Goal: Find specific page/section: Find specific page/section

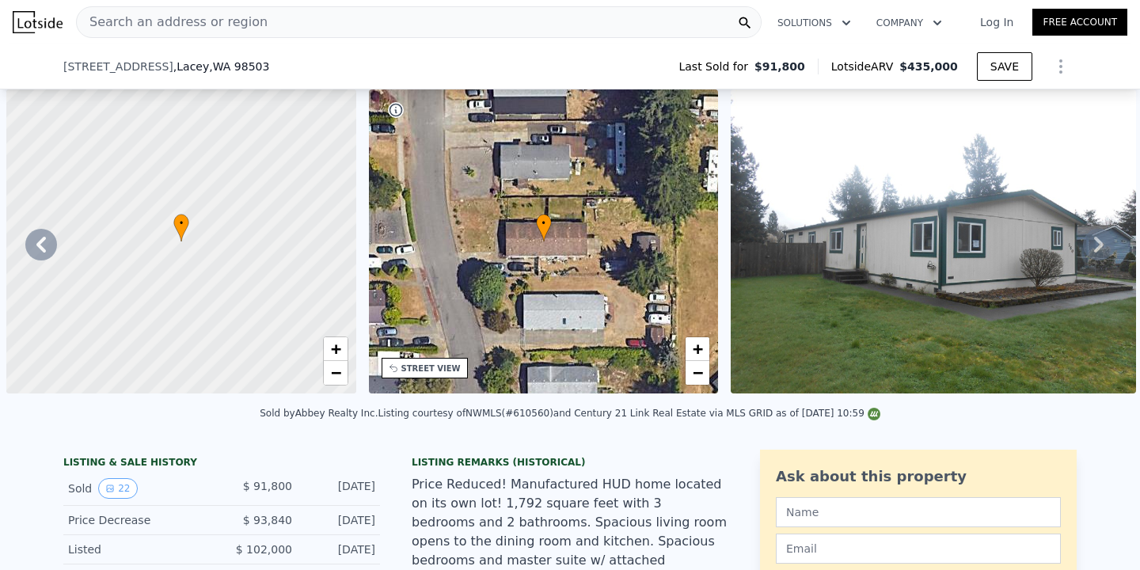
scroll to position [0, 368]
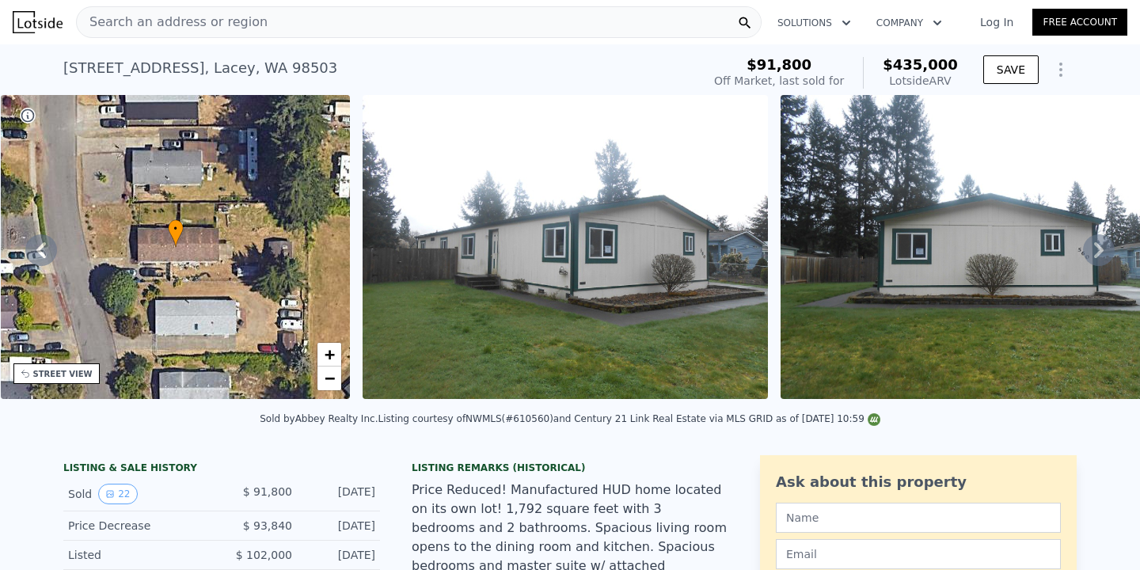
click at [266, 29] on div "Search an address or region" at bounding box center [419, 22] width 686 height 32
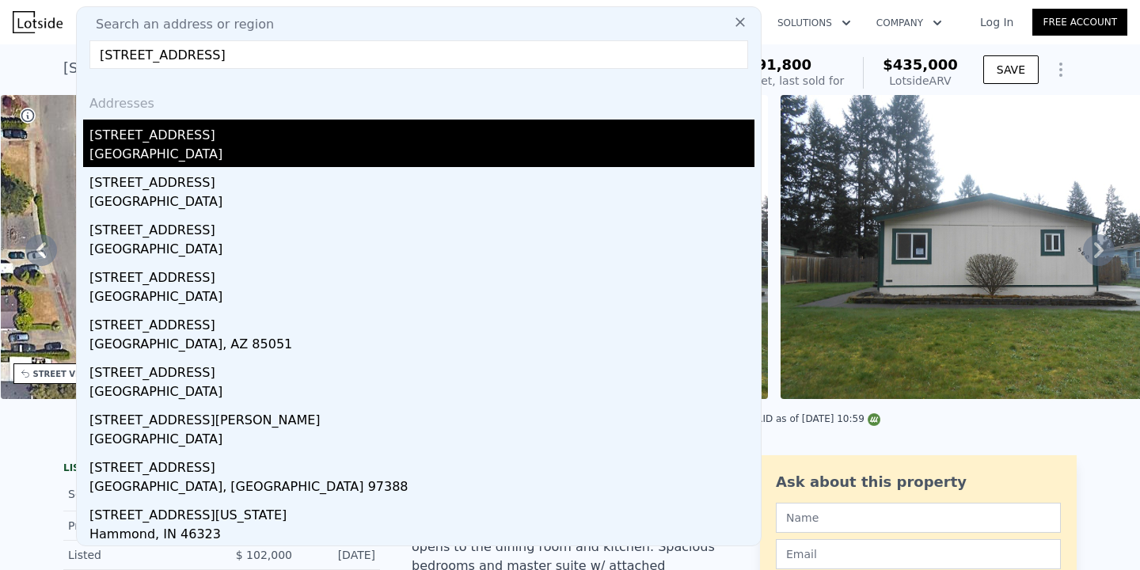
type input "[STREET_ADDRESS]"
click at [223, 134] on div "[STREET_ADDRESS]" at bounding box center [421, 132] width 665 height 25
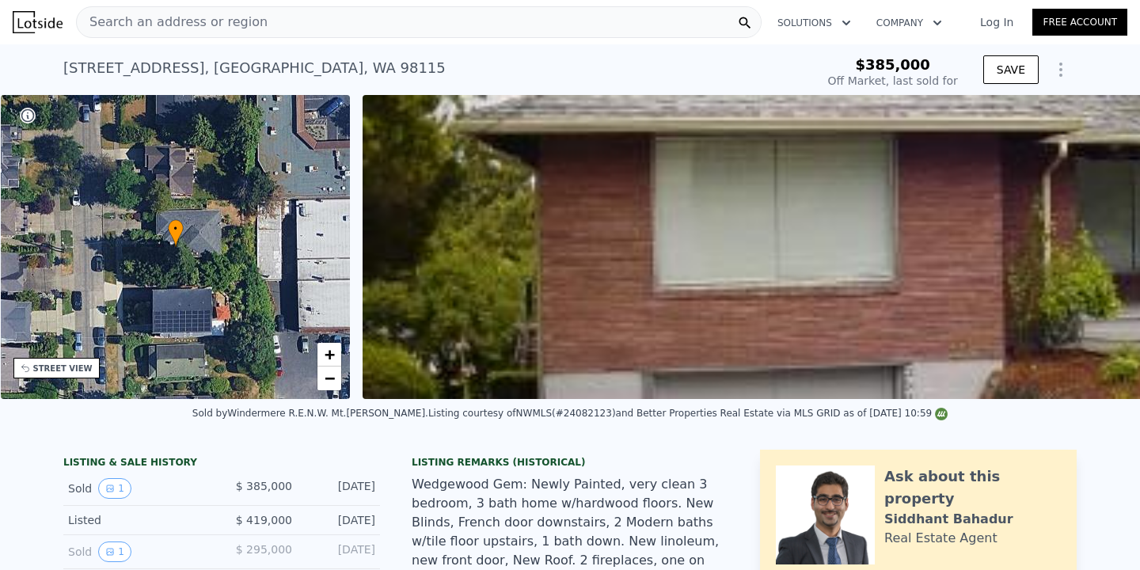
click at [438, 21] on div "Search an address or region" at bounding box center [419, 22] width 686 height 32
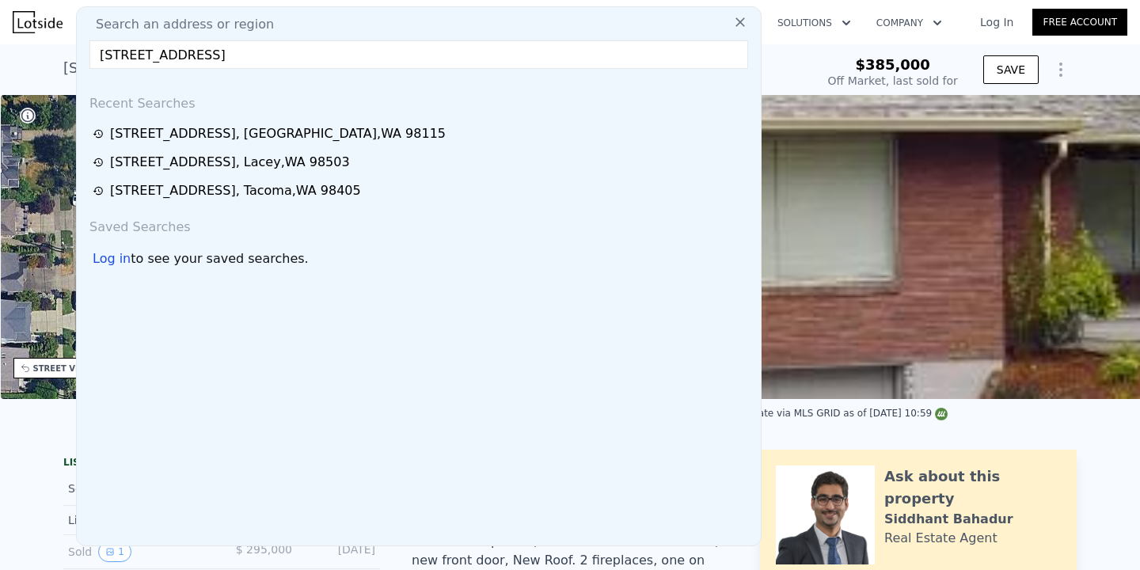
type input "[STREET_ADDRESS]"
type input "$ 1,472,000"
type input "$ 938,681"
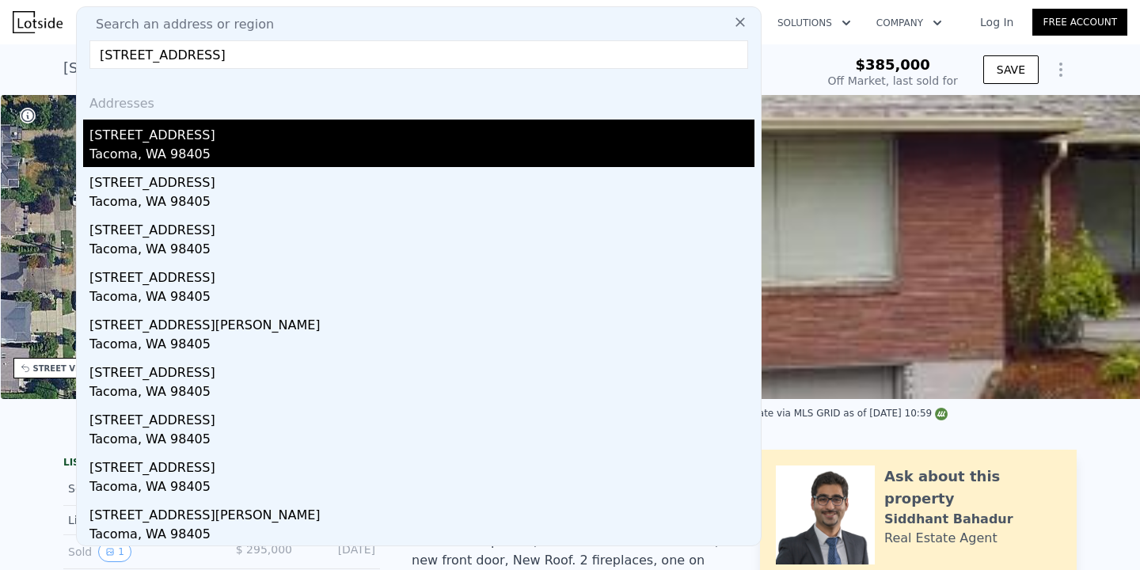
type input "[STREET_ADDRESS]"
click at [263, 138] on div "[STREET_ADDRESS]" at bounding box center [421, 132] width 665 height 25
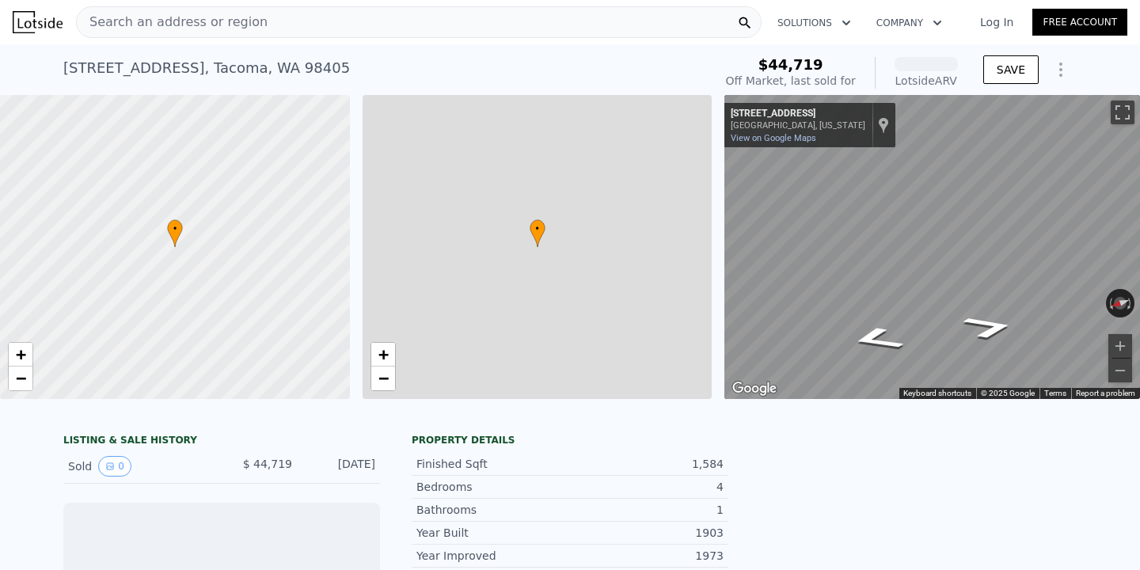
scroll to position [0, 6]
